Goal: Task Accomplishment & Management: Manage account settings

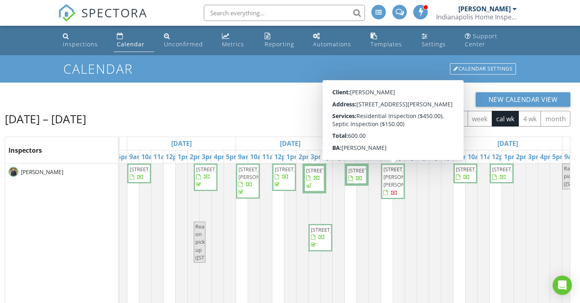
click at [395, 181] on span "3506 Newhouse Pl, Greenwood 46143" at bounding box center [393, 181] width 21 height 31
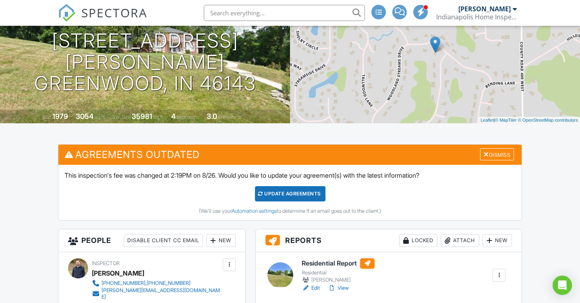
scroll to position [135, 0]
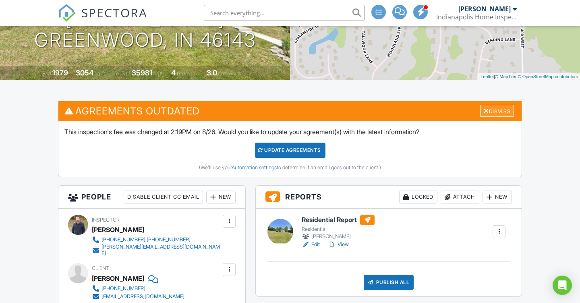
click at [494, 117] on div "Dismiss" at bounding box center [497, 111] width 34 height 12
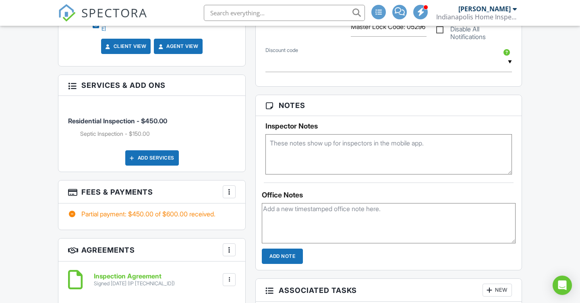
scroll to position [490, 0]
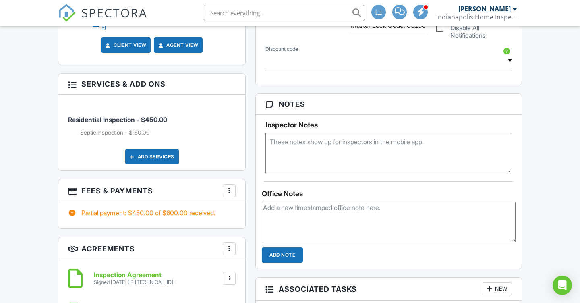
click at [230, 187] on div at bounding box center [229, 191] width 8 height 8
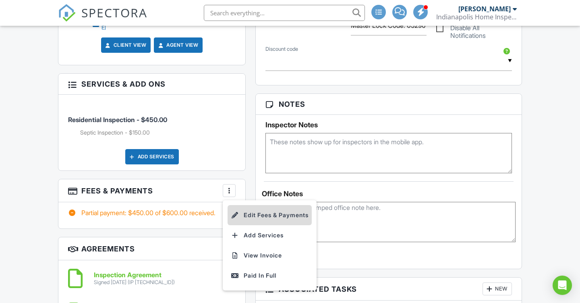
click at [250, 210] on li "Edit Fees & Payments" at bounding box center [270, 215] width 84 height 20
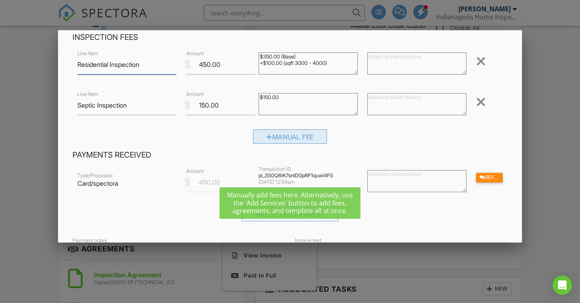
scroll to position [39, 0]
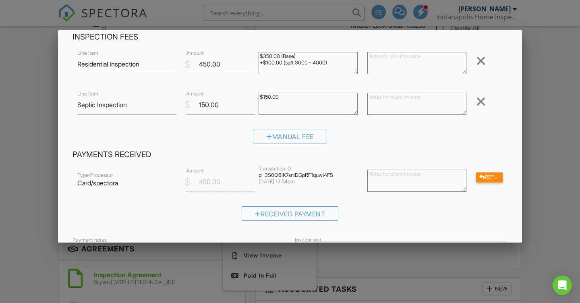
click at [480, 104] on div at bounding box center [481, 101] width 10 height 13
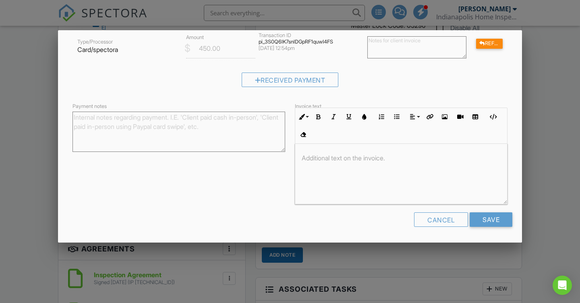
scroll to position [132, 0]
click at [495, 220] on input "Save" at bounding box center [491, 220] width 43 height 15
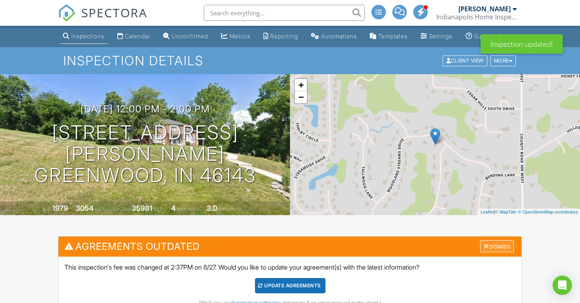
click at [504, 253] on div "Dismiss" at bounding box center [497, 246] width 34 height 12
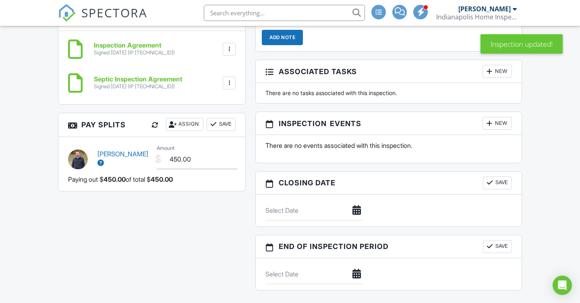
scroll to position [710, 0]
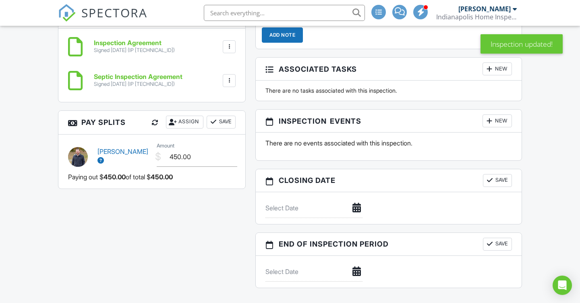
click at [492, 125] on div at bounding box center [490, 121] width 8 height 8
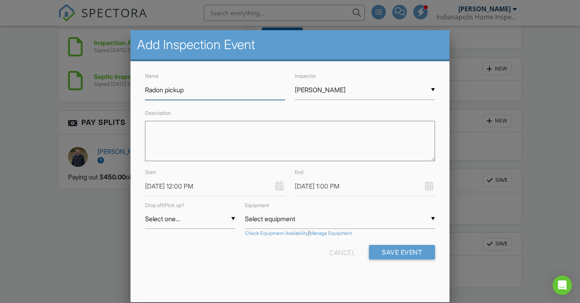
type input "Radon pickup"
click at [172, 188] on input "08/27/2025 12:00 PM" at bounding box center [215, 187] width 140 height 20
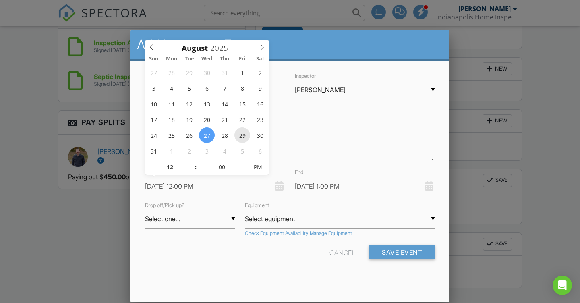
type input "08/29/2025 12:00 PM"
type input "08/29/2025 1:00 PM"
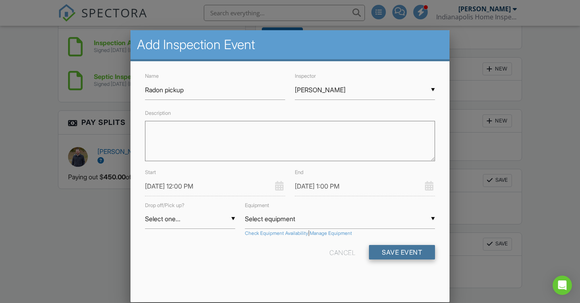
click at [405, 251] on button "Save Event" at bounding box center [402, 252] width 66 height 15
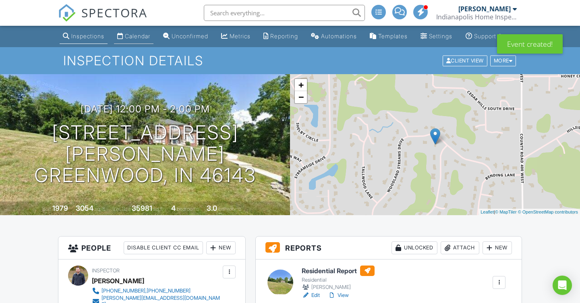
click at [129, 40] on link "Calendar" at bounding box center [134, 36] width 40 height 15
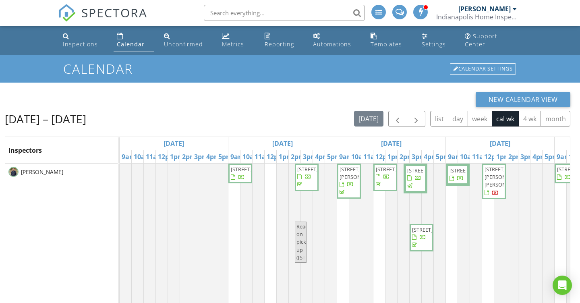
click at [78, 114] on h2 "[DATE] – [DATE]" at bounding box center [45, 119] width 81 height 16
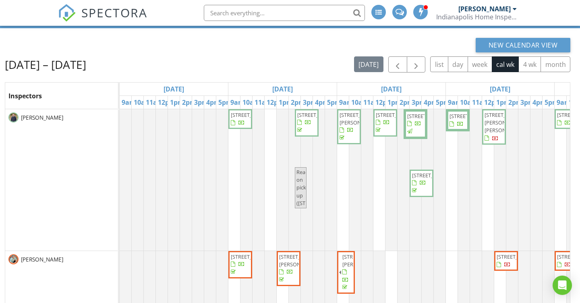
scroll to position [56, 0]
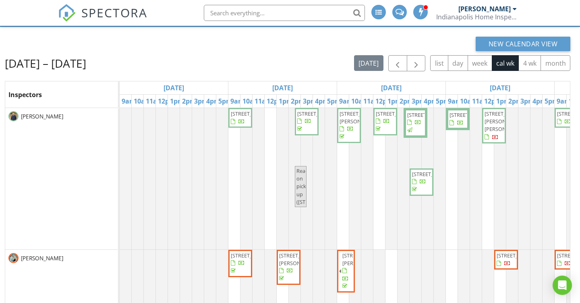
click at [237, 117] on span "[STREET_ADDRESS]" at bounding box center [253, 113] width 45 height 7
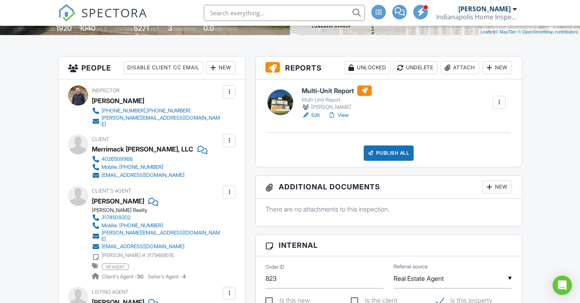
click at [248, 8] on input "text" at bounding box center [284, 13] width 161 height 16
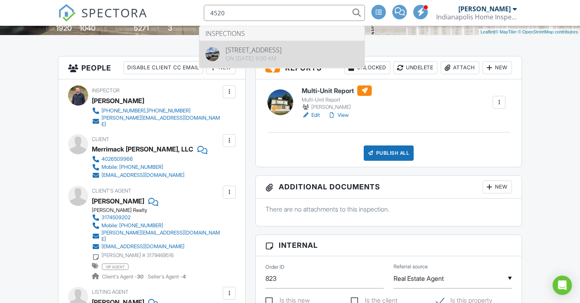
type input "4520"
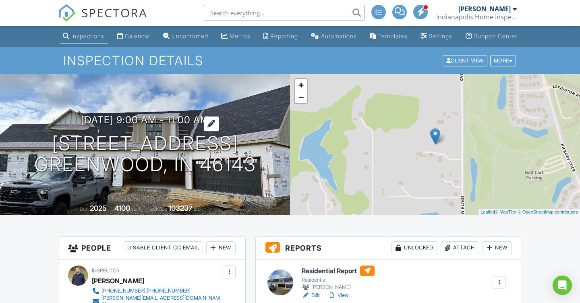
click at [175, 125] on h3 "[DATE] 9:00 am - 11:00 am" at bounding box center [145, 119] width 128 height 11
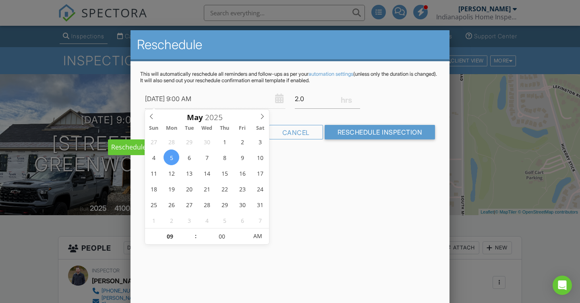
click at [326, 216] on div "Reschedule This will automatically reschedule all reminders and follow-ups as p…" at bounding box center [290, 171] width 319 height 282
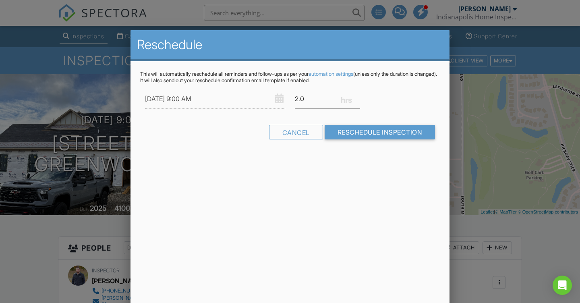
click at [102, 50] on div at bounding box center [290, 149] width 580 height 379
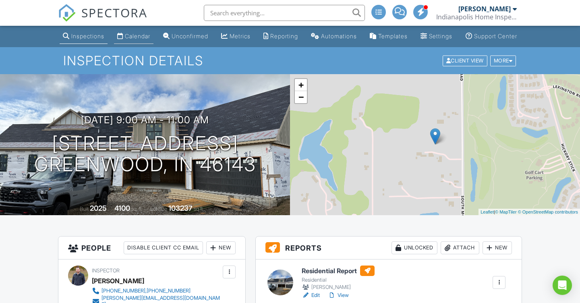
click at [125, 40] on div "Calendar" at bounding box center [137, 36] width 25 height 7
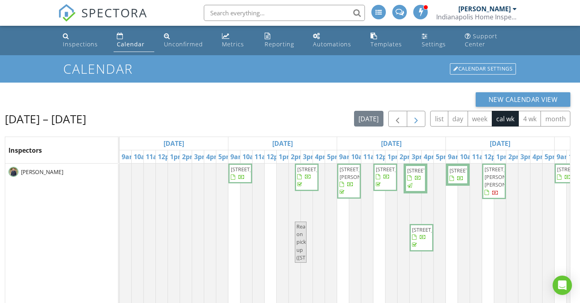
click at [415, 118] on span "button" at bounding box center [417, 119] width 10 height 10
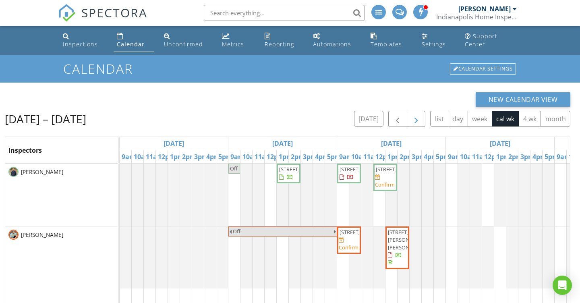
click at [415, 118] on span "button" at bounding box center [417, 119] width 10 height 10
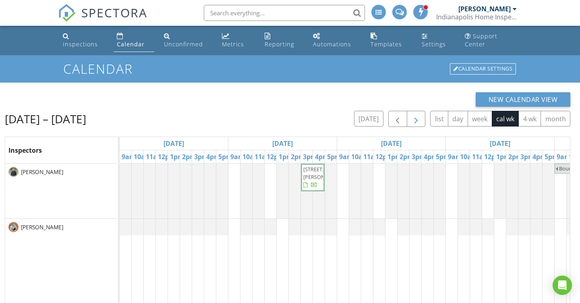
click at [415, 118] on span "button" at bounding box center [417, 119] width 10 height 10
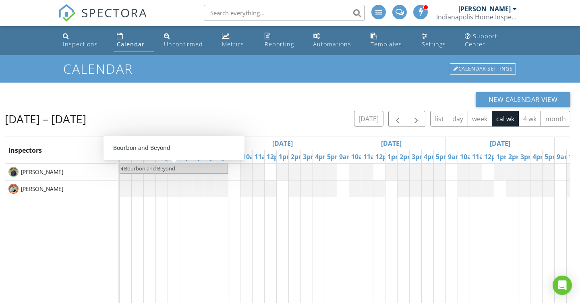
click at [219, 168] on span "Bourbon and Beyond" at bounding box center [175, 169] width 104 height 8
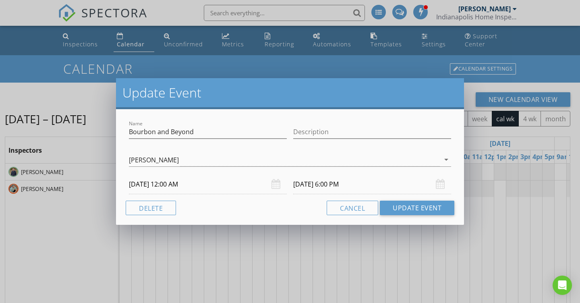
click at [333, 186] on input "09/14/2025 6:00 PM" at bounding box center [372, 185] width 158 height 20
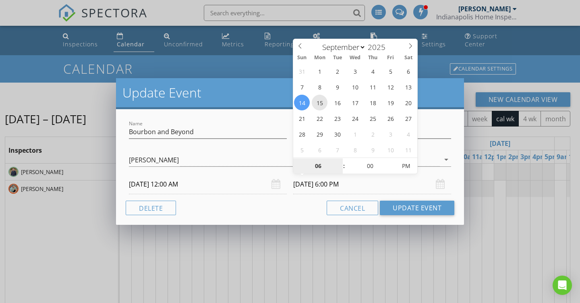
type input "09/15/2025 6:00 PM"
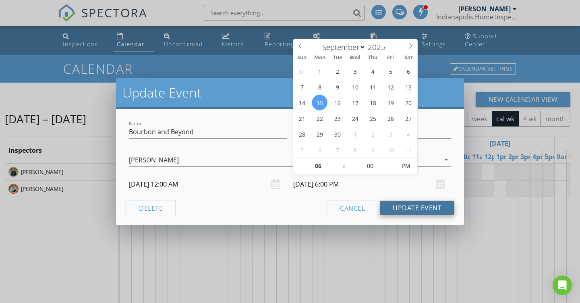
click at [418, 210] on button "Update Event" at bounding box center [417, 208] width 75 height 15
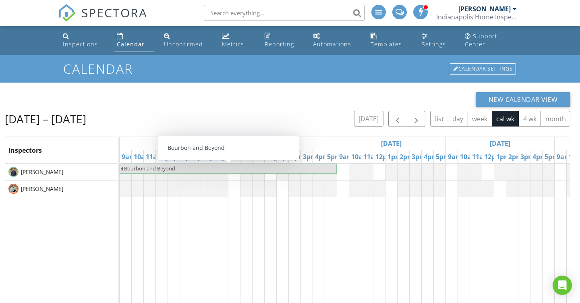
click at [257, 17] on input "text" at bounding box center [284, 13] width 161 height 16
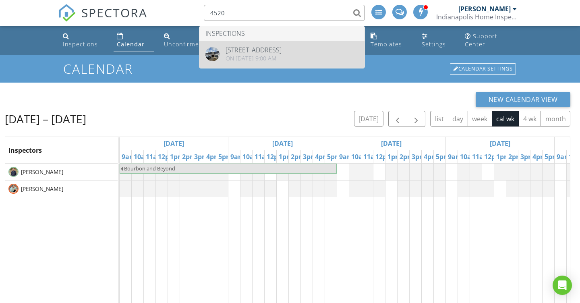
type input "4520"
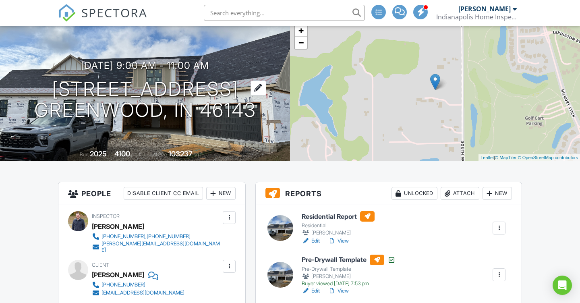
scroll to position [48, 0]
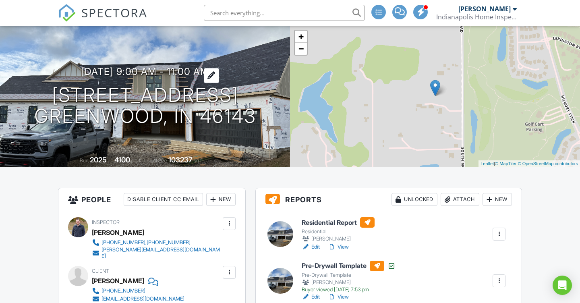
click at [179, 77] on h3 "05/05/2025 9:00 am - 11:00 am" at bounding box center [145, 71] width 128 height 11
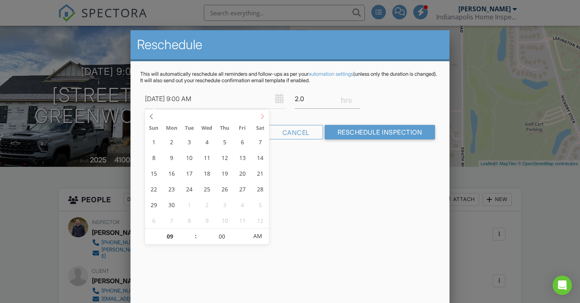
click at [263, 114] on icon at bounding box center [263, 117] width 6 height 6
type input "09/16/2025 10:00 AM"
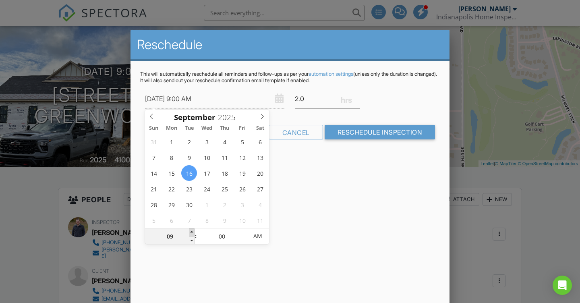
type input "10"
click at [191, 232] on span at bounding box center [192, 233] width 6 height 8
type input "09/16/2025 11:00 AM"
type input "11"
click at [191, 232] on span at bounding box center [192, 233] width 6 height 8
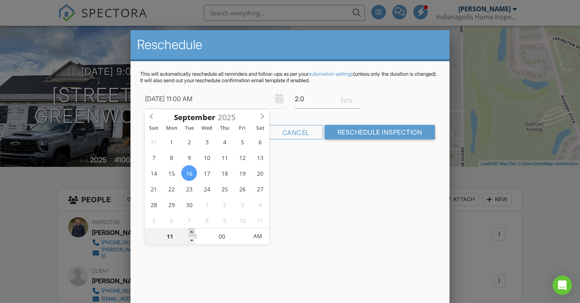
type input "09/16/2025 12:00 PM"
type input "12"
click at [191, 232] on span at bounding box center [192, 233] width 6 height 8
type input "09/16/2025 1:00 PM"
type input "01"
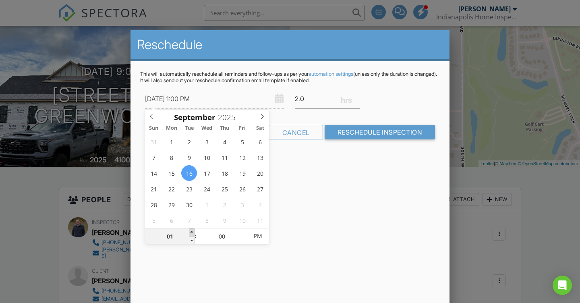
click at [191, 232] on span at bounding box center [192, 233] width 6 height 8
type input "09/16/2025 2:00 PM"
type input "02"
click at [191, 232] on span at bounding box center [192, 233] width 6 height 8
type input "09/16/2025 3:00 PM"
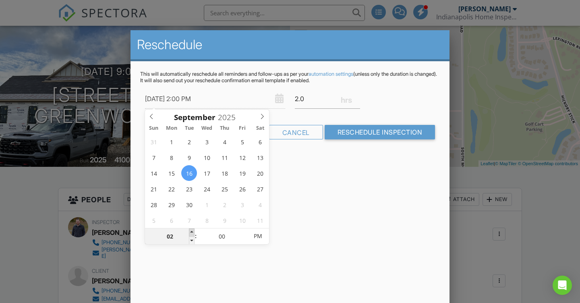
type input "03"
click at [191, 232] on span at bounding box center [192, 233] width 6 height 8
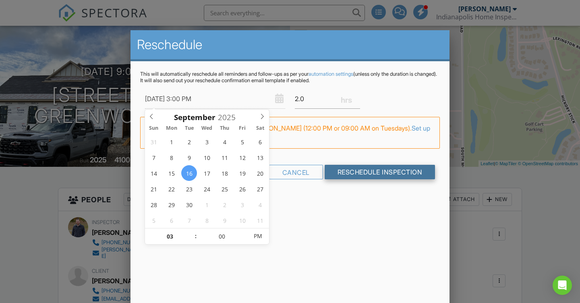
click at [381, 171] on input "Reschedule Inspection" at bounding box center [380, 172] width 111 height 15
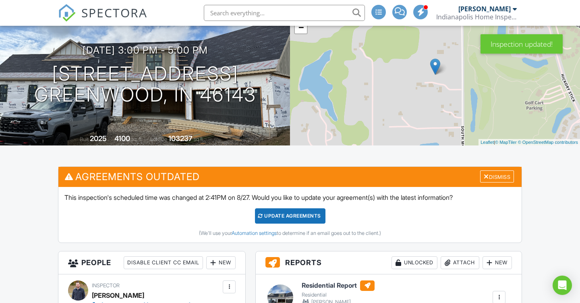
scroll to position [81, 0]
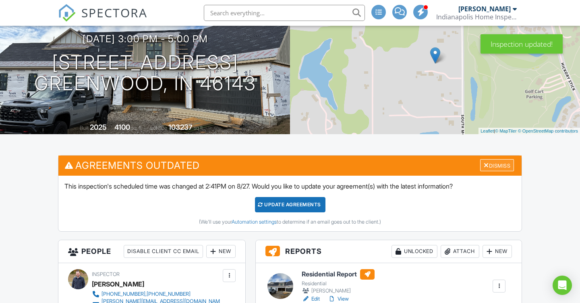
click at [501, 172] on div "Dismiss" at bounding box center [497, 165] width 34 height 12
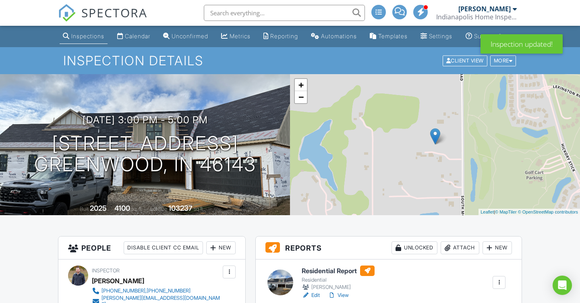
scroll to position [0, 0]
click at [130, 39] on link "Calendar" at bounding box center [134, 36] width 40 height 15
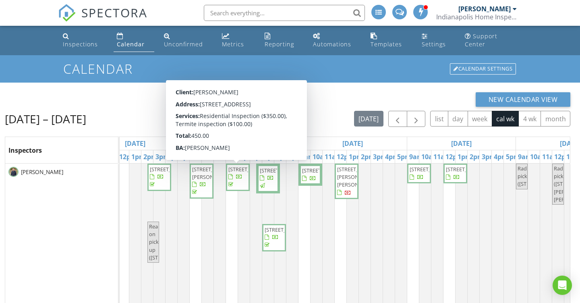
scroll to position [0, 153]
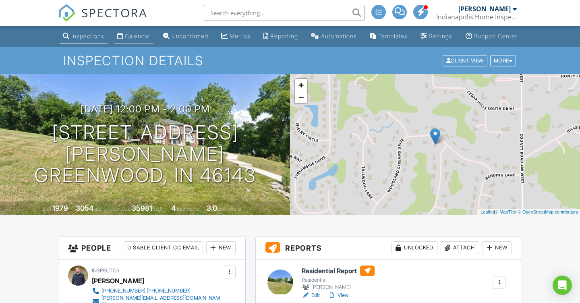
click at [127, 40] on div "Calendar" at bounding box center [137, 36] width 25 height 7
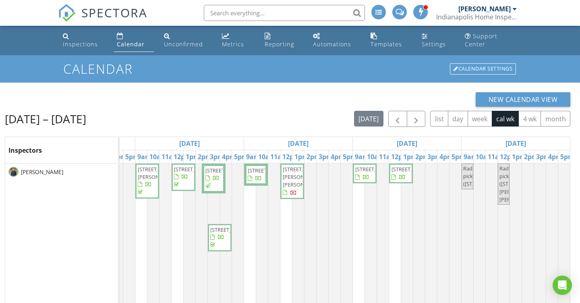
scroll to position [0, 193]
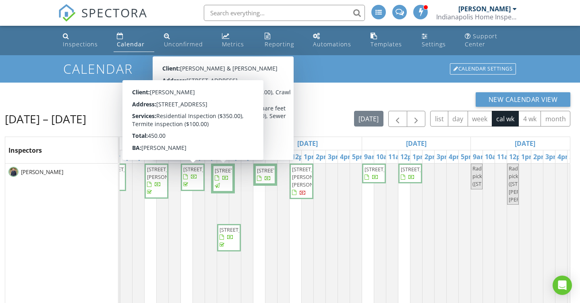
click at [96, 70] on h1 "Calendar" at bounding box center [290, 69] width 454 height 14
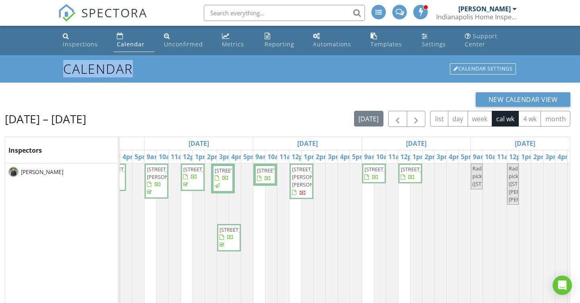
click at [96, 70] on h1 "Calendar" at bounding box center [290, 69] width 454 height 14
click at [107, 70] on h1 "Calendar" at bounding box center [290, 69] width 454 height 14
drag, startPoint x: 5, startPoint y: 118, endPoint x: 99, endPoint y: 117, distance: 93.5
click at [99, 117] on div "Aug 24 – 30, 2025 today list day week cal wk 4 wk month" at bounding box center [288, 119] width 566 height 17
click at [86, 120] on h2 "Aug 24 – 30, 2025" at bounding box center [45, 119] width 81 height 16
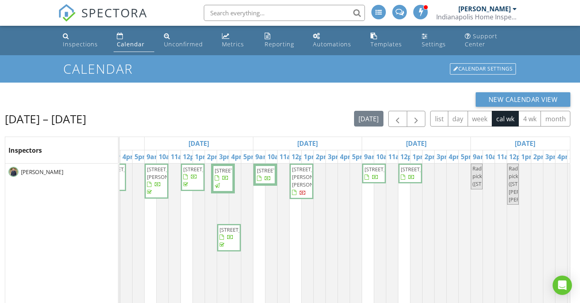
click at [100, 71] on h1 "Calendar" at bounding box center [290, 69] width 454 height 14
click at [97, 71] on h1 "Calendar" at bounding box center [290, 69] width 454 height 14
drag, startPoint x: 5, startPoint y: 121, endPoint x: 130, endPoint y: 121, distance: 125.4
click at [130, 121] on div "Aug 24 – 30, 2025 today list day week cal wk 4 wk month" at bounding box center [288, 119] width 566 height 17
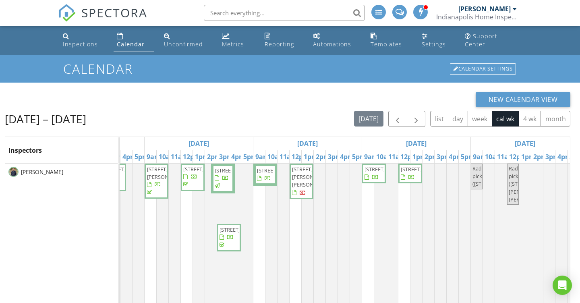
click at [85, 120] on h2 "Aug 24 – 30, 2025" at bounding box center [45, 119] width 81 height 16
drag, startPoint x: 66, startPoint y: 69, endPoint x: 141, endPoint y: 68, distance: 75.4
click at [141, 68] on h1 "Calendar" at bounding box center [290, 69] width 454 height 14
click at [119, 68] on h1 "Calendar" at bounding box center [290, 69] width 454 height 14
click at [239, 13] on input "text" at bounding box center [284, 13] width 161 height 16
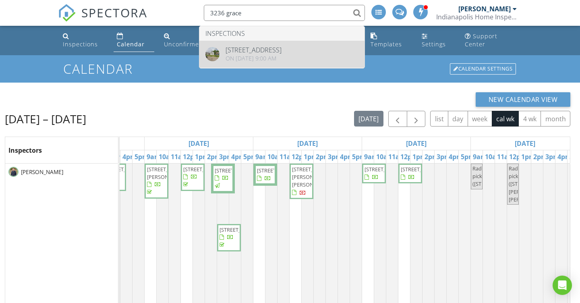
type input "3236 grace"
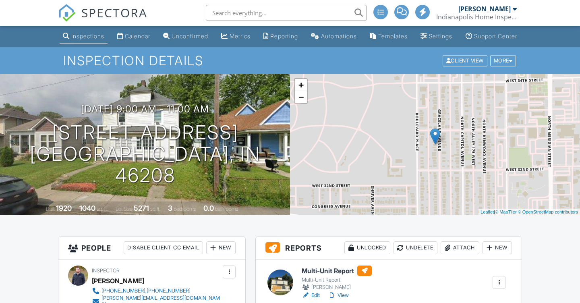
click at [149, 114] on h3 "[DATE] 9:00 am - 11:00 am" at bounding box center [145, 109] width 128 height 11
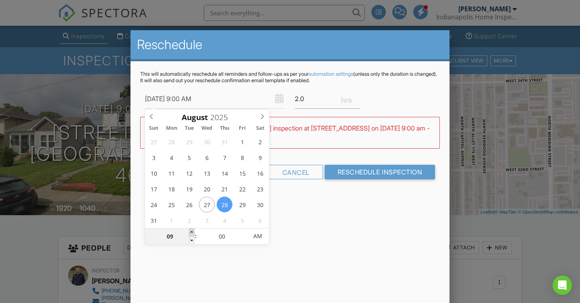
type input "[DATE] 10:00 AM"
type input "10"
click at [191, 231] on span at bounding box center [192, 233] width 6 height 8
type input "[DATE] 11:00 AM"
type input "11"
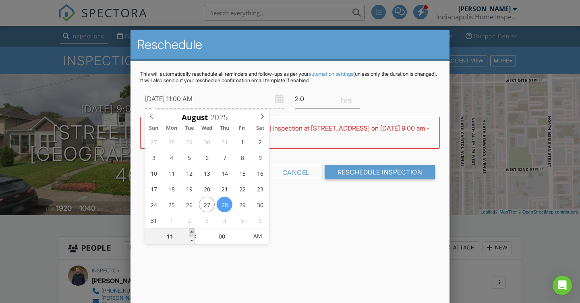
click at [191, 231] on span at bounding box center [192, 233] width 6 height 8
type input "08/28/2025 12:00 PM"
type input "12"
click at [191, 231] on span at bounding box center [192, 233] width 6 height 8
type input "08/28/2025 1:00 PM"
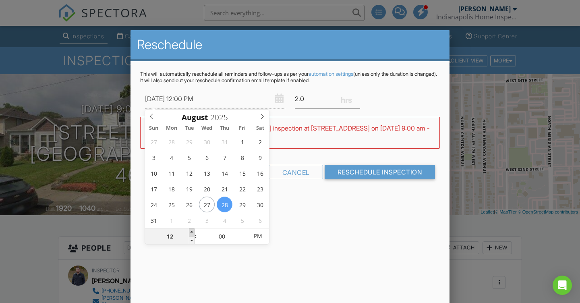
type input "01"
click at [191, 231] on span at bounding box center [192, 233] width 6 height 8
type input "08/28/2025 2:00 PM"
type input "02"
click at [191, 231] on span at bounding box center [192, 233] width 6 height 8
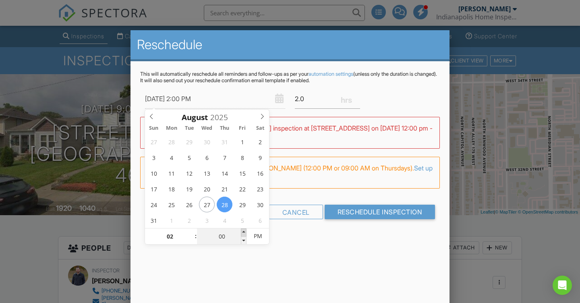
type input "08/28/2025 2:05 PM"
type input "05"
click at [243, 232] on span at bounding box center [244, 233] width 6 height 8
type input "08/28/2025 2:10 PM"
type input "10"
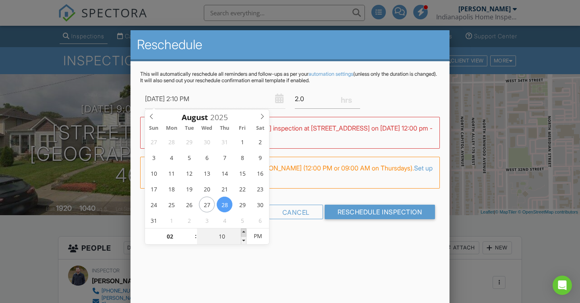
click at [243, 232] on span at bounding box center [244, 233] width 6 height 8
type input "08/28/2025 2:15 PM"
type input "15"
click at [243, 232] on span at bounding box center [244, 233] width 6 height 8
type input "08/28/2025 2:20 PM"
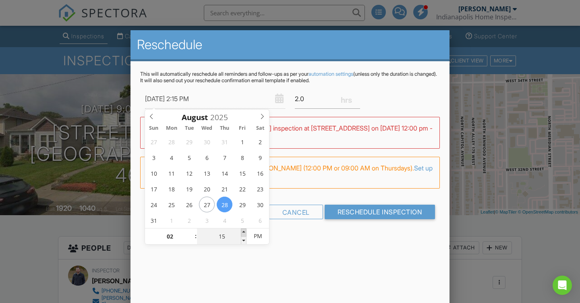
type input "20"
click at [243, 232] on span at bounding box center [244, 233] width 6 height 8
type input "08/28/2025 2:25 PM"
type input "25"
click at [243, 232] on span at bounding box center [244, 233] width 6 height 8
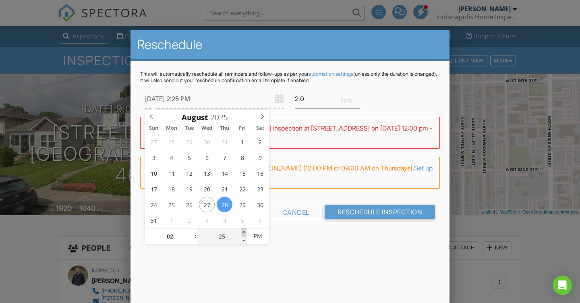
type input "08/28/2025 2:30 PM"
type input "30"
click at [243, 232] on span at bounding box center [244, 233] width 6 height 8
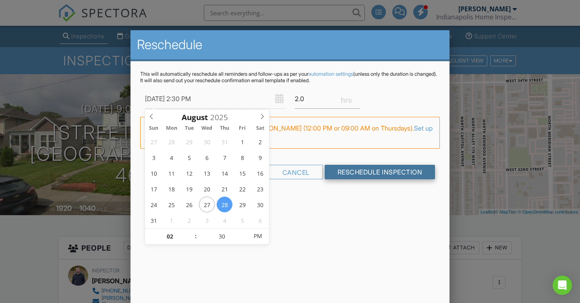
click at [381, 174] on input "Reschedule Inspection" at bounding box center [380, 172] width 111 height 15
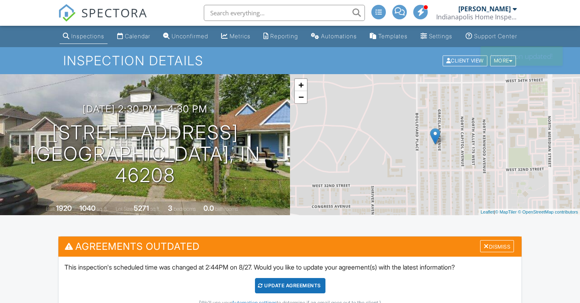
click at [492, 240] on div "Dismiss" at bounding box center [497, 246] width 34 height 12
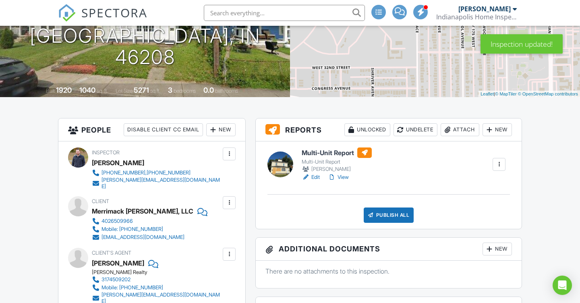
click at [96, 139] on h3 "People Disable Client CC Email New Inspector Client Client's Agent Listing Agen…" at bounding box center [151, 130] width 187 height 23
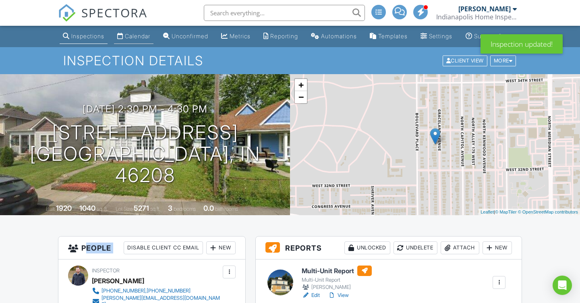
click at [127, 40] on div "Calendar" at bounding box center [137, 36] width 25 height 7
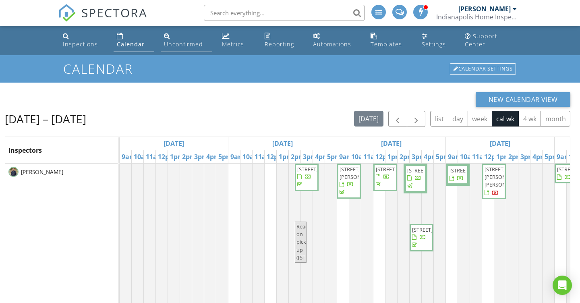
click at [183, 38] on link "Unconfirmed" at bounding box center [187, 40] width 52 height 23
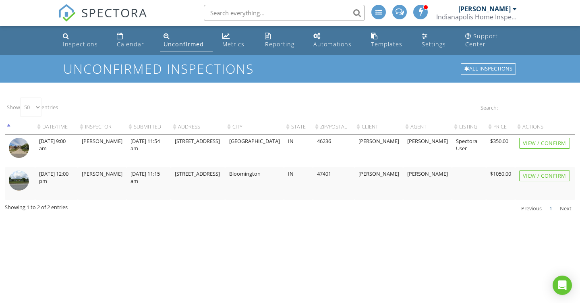
select select "50"
drag, startPoint x: 197, startPoint y: 141, endPoint x: 240, endPoint y: 173, distance: 53.8
click at [240, 173] on tbody "[DATE] 9:00 am [PERSON_NAME] [DATE] 11:54 am [STREET_ADDRESS] [PERSON_NAME] [PE…" at bounding box center [290, 167] width 571 height 65
click at [226, 173] on td "[STREET_ADDRESS]" at bounding box center [198, 183] width 55 height 33
click at [135, 48] on div "Calendar" at bounding box center [130, 44] width 27 height 8
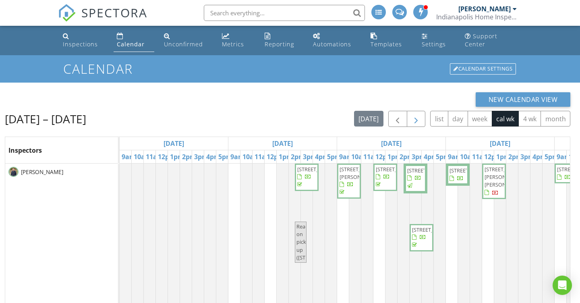
click at [413, 115] on span "button" at bounding box center [417, 119] width 10 height 10
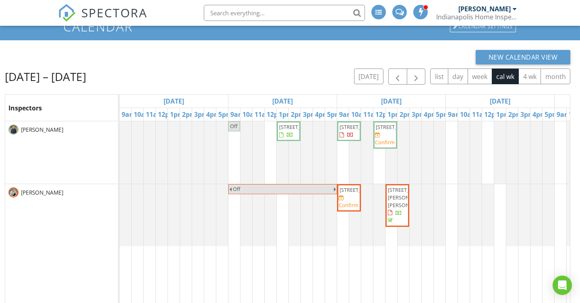
scroll to position [46, 0]
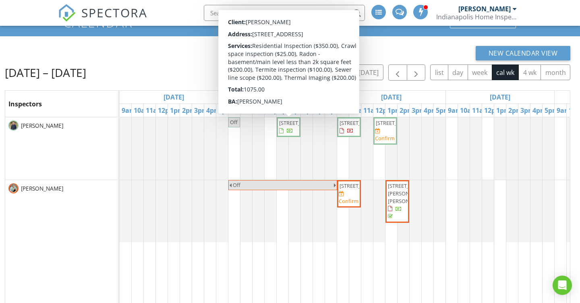
click at [271, 135] on div "Off [STREET_ADDRESS] [STREET_ADDRESS] [STREET_ADDRESS] Confirm [STREET_ADDRESS]…" at bounding box center [501, 242] width 762 height 250
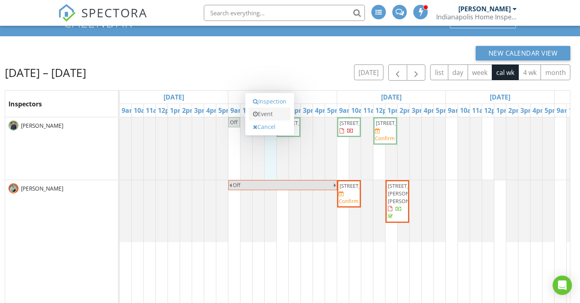
click at [272, 116] on link "Event" at bounding box center [270, 114] width 42 height 13
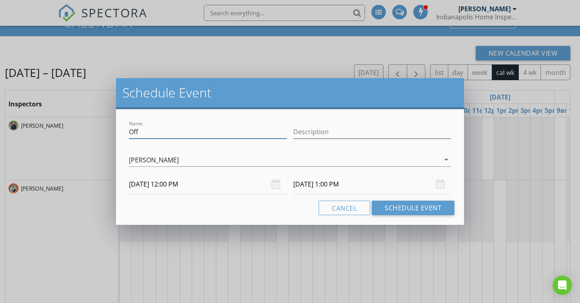
click at [186, 136] on input "Off" at bounding box center [208, 131] width 158 height 13
type input "[DATE]"
click at [412, 207] on button "Schedule Event" at bounding box center [413, 208] width 83 height 15
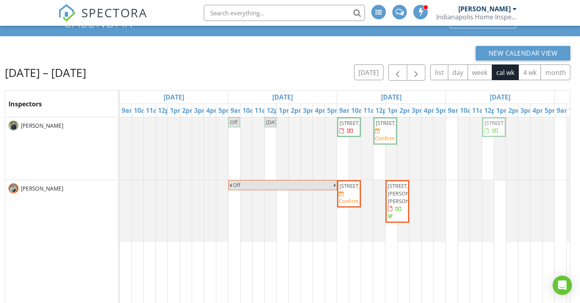
drag, startPoint x: 288, startPoint y: 133, endPoint x: 496, endPoint y: 132, distance: 208.0
click at [120, 132] on div "Off [DATE] [STREET_ADDRESS] [STREET_ADDRESS] [STREET_ADDRESS] Confirm [STREET_A…" at bounding box center [120, 148] width 0 height 62
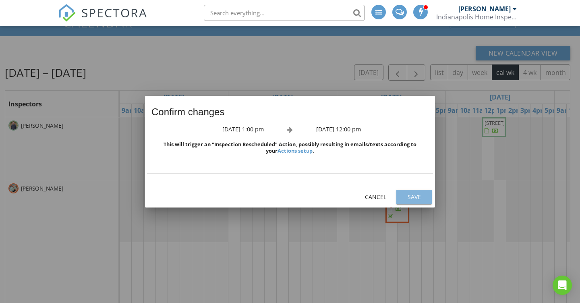
click at [418, 198] on div "Save" at bounding box center [414, 197] width 23 height 8
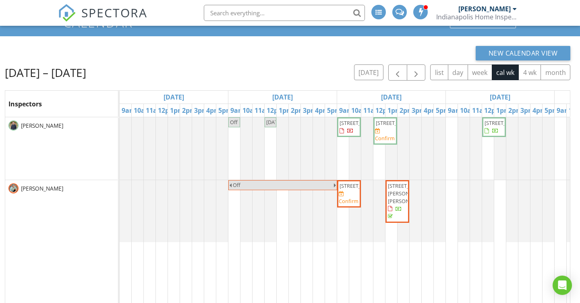
drag, startPoint x: 6, startPoint y: 74, endPoint x: 134, endPoint y: 75, distance: 127.8
click at [134, 75] on div "[DATE] – [DATE] [DATE] list day week cal wk 4 wk month" at bounding box center [288, 72] width 566 height 17
click at [86, 75] on h2 "[DATE] – [DATE]" at bounding box center [45, 72] width 81 height 16
drag, startPoint x: 5, startPoint y: 74, endPoint x: 167, endPoint y: 74, distance: 162.0
click at [167, 74] on div "[DATE] – [DATE] [DATE] list day week cal wk 4 wk month" at bounding box center [288, 72] width 566 height 17
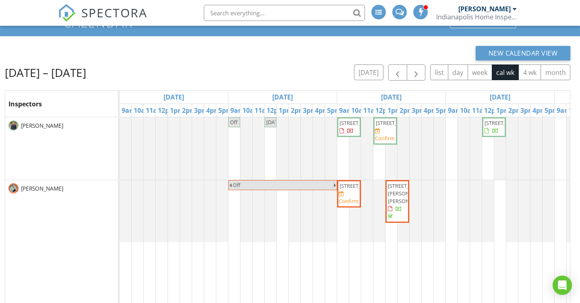
click at [86, 74] on h2 "[DATE] – [DATE]" at bounding box center [45, 72] width 81 height 16
drag, startPoint x: 3, startPoint y: 73, endPoint x: 180, endPoint y: 76, distance: 177.0
click at [180, 76] on div "New Calendar View [DATE] – [DATE] [DATE] list day week cal wk 4 wk month Inspec…" at bounding box center [290, 204] width 580 height 336
click at [148, 71] on div "[DATE] – [DATE] [DATE] list day week cal wk 4 wk month" at bounding box center [288, 72] width 566 height 17
click at [7, 73] on h2 "[DATE] – [DATE]" at bounding box center [45, 72] width 81 height 16
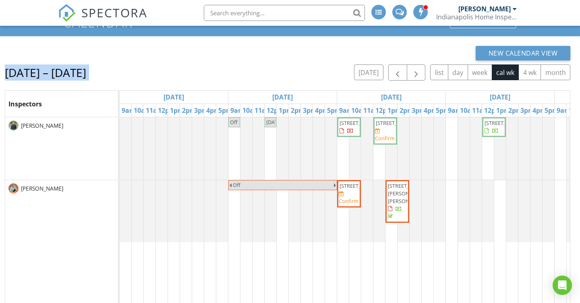
drag, startPoint x: 7, startPoint y: 73, endPoint x: 124, endPoint y: 73, distance: 116.9
click at [124, 73] on div "[DATE] – [DATE] [DATE] list day week cal wk 4 wk month" at bounding box center [288, 72] width 566 height 17
click at [86, 73] on h2 "[DATE] – [DATE]" at bounding box center [45, 72] width 81 height 16
drag, startPoint x: 6, startPoint y: 73, endPoint x: 196, endPoint y: 72, distance: 190.7
click at [196, 73] on div "[DATE] – [DATE] [DATE] list day week cal wk 4 wk month" at bounding box center [288, 72] width 566 height 17
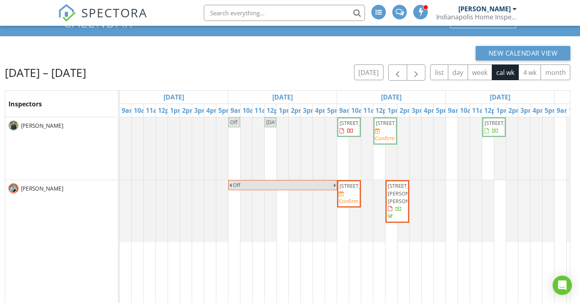
click at [86, 68] on h2 "[DATE] – [DATE]" at bounding box center [45, 72] width 81 height 16
drag, startPoint x: 6, startPoint y: 73, endPoint x: 141, endPoint y: 73, distance: 135.0
click at [141, 73] on div "[DATE] – [DATE] [DATE] list day week cal wk 4 wk month" at bounding box center [288, 72] width 566 height 17
click at [86, 73] on h2 "[DATE] – [DATE]" at bounding box center [45, 72] width 81 height 16
drag, startPoint x: 6, startPoint y: 71, endPoint x: 134, endPoint y: 73, distance: 128.6
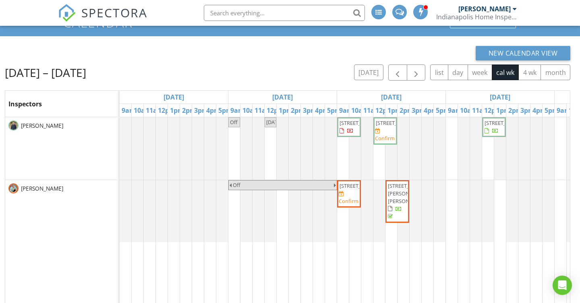
click at [134, 73] on div "[DATE] – [DATE] [DATE] list day week cal wk 4 wk month" at bounding box center [288, 72] width 566 height 17
click at [86, 73] on h2 "[DATE] – [DATE]" at bounding box center [45, 72] width 81 height 16
drag, startPoint x: 5, startPoint y: 72, endPoint x: 145, endPoint y: 70, distance: 139.9
click at [145, 70] on div "[DATE] – [DATE] [DATE] list day week cal wk 4 wk month" at bounding box center [288, 72] width 566 height 17
click at [86, 71] on h2 "[DATE] – [DATE]" at bounding box center [45, 72] width 81 height 16
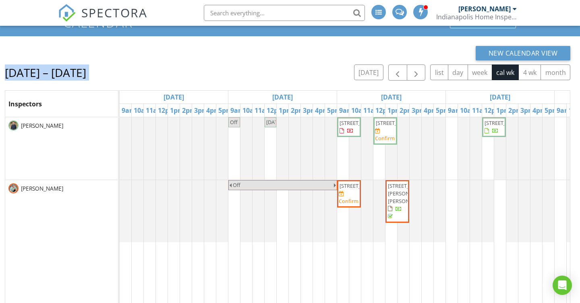
drag, startPoint x: 4, startPoint y: 73, endPoint x: 185, endPoint y: 71, distance: 180.6
click at [185, 72] on div "New Calendar View [DATE] – [DATE] [DATE] list day week cal wk 4 wk month Inspec…" at bounding box center [290, 204] width 580 height 336
click at [104, 64] on div "New Calendar View [DATE] – [DATE] [DATE] list day week cal wk 4 wk month Inspec…" at bounding box center [288, 207] width 566 height 322
drag, startPoint x: 6, startPoint y: 73, endPoint x: 148, endPoint y: 74, distance: 142.3
click at [148, 74] on div "[DATE] – [DATE] [DATE] list day week cal wk 4 wk month" at bounding box center [288, 72] width 566 height 17
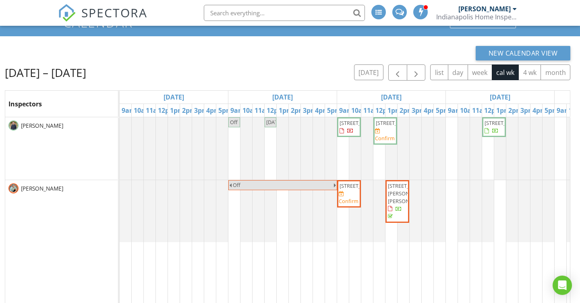
click at [81, 76] on h2 "[DATE] – [DATE]" at bounding box center [45, 72] width 81 height 16
